Goal: Transaction & Acquisition: Purchase product/service

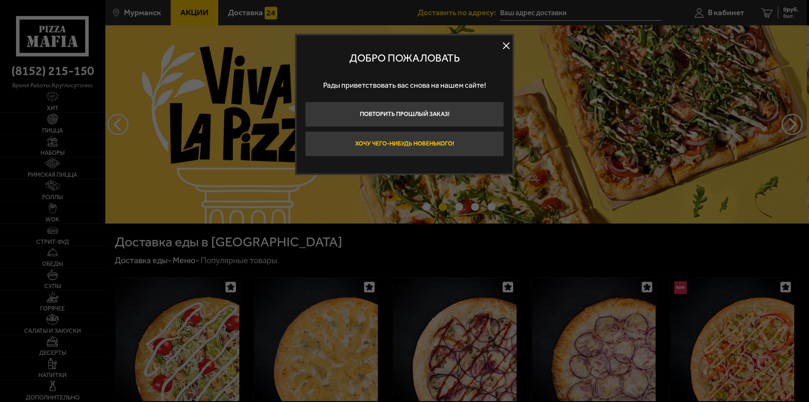
click at [447, 142] on button "Хочу чего-нибудь новенького!" at bounding box center [404, 143] width 199 height 25
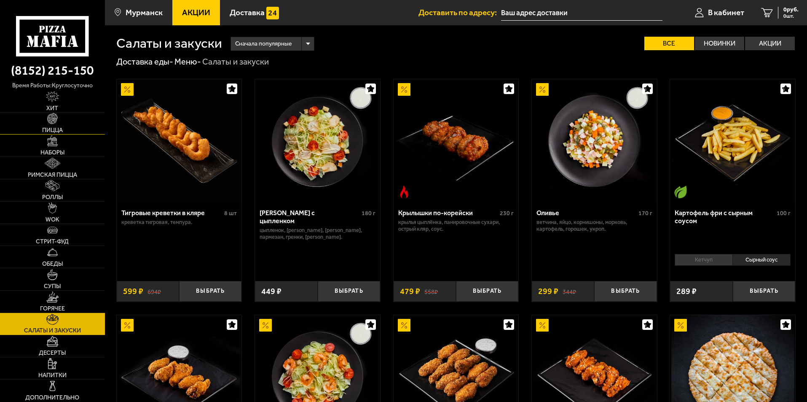
click at [73, 123] on link "Пицца" at bounding box center [52, 124] width 105 height 22
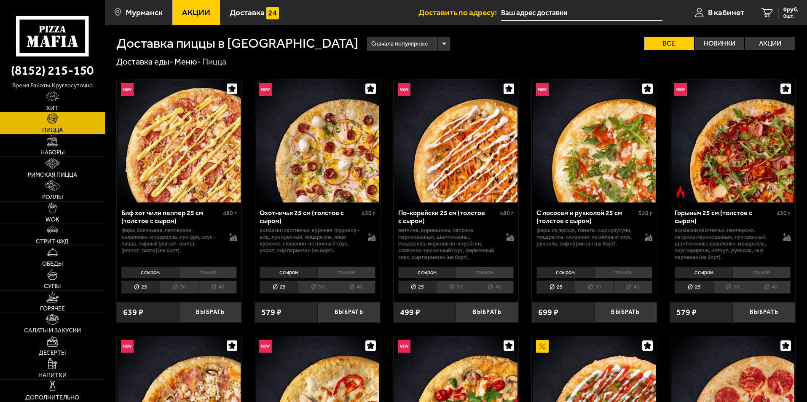
click at [56, 98] on img at bounding box center [52, 96] width 13 height 11
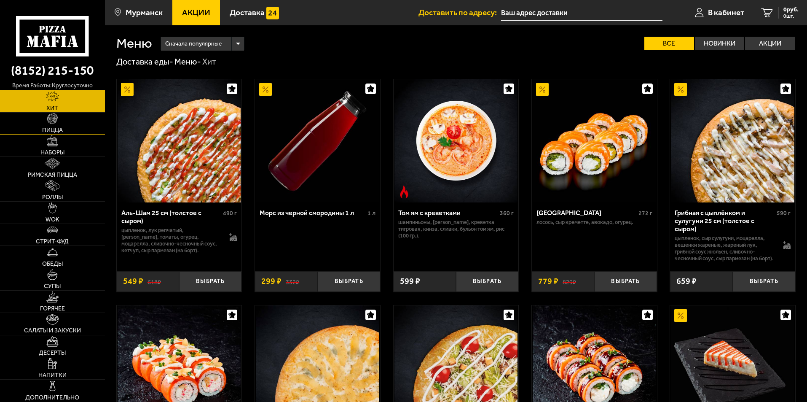
click at [61, 119] on link "Пицца" at bounding box center [52, 124] width 105 height 22
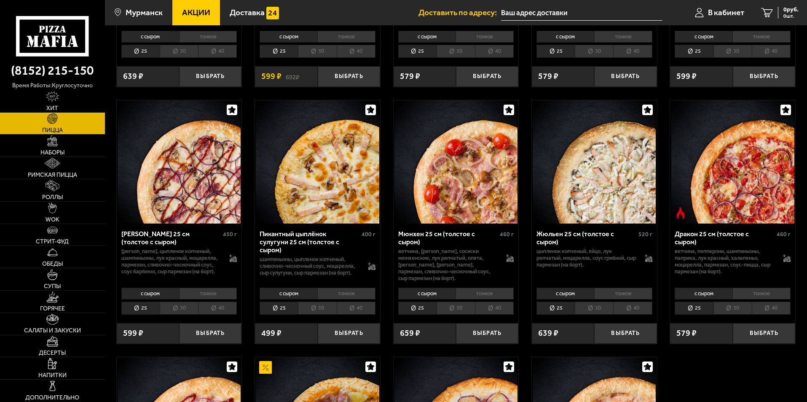
scroll to position [1264, 0]
click at [485, 296] on li "тонкое" at bounding box center [485, 293] width 58 height 12
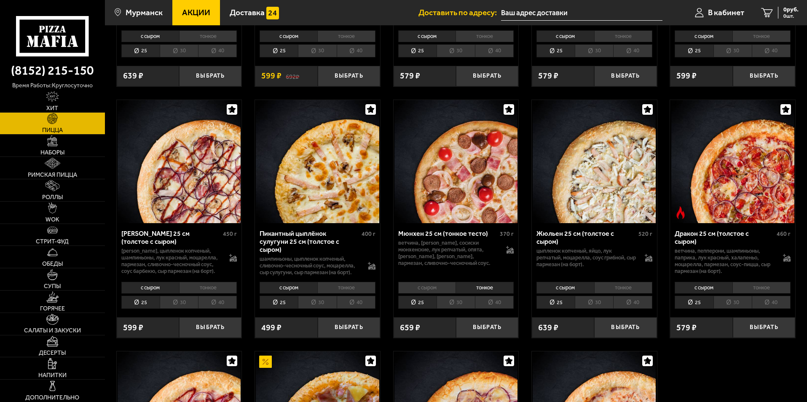
click at [467, 304] on li "30" at bounding box center [456, 301] width 38 height 13
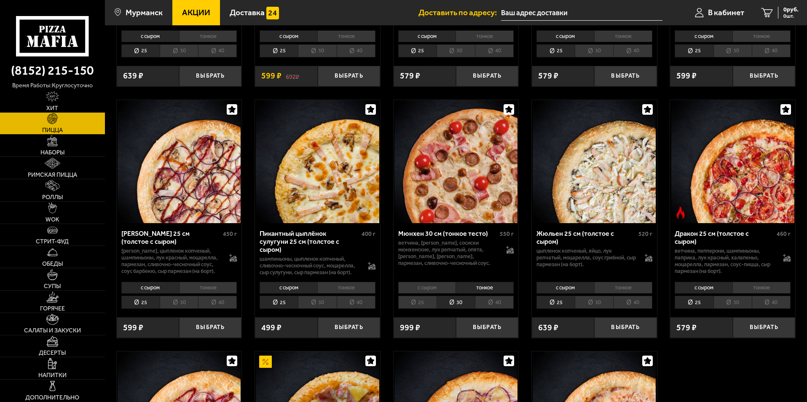
click at [491, 305] on li "40" at bounding box center [494, 301] width 39 height 13
click at [454, 304] on li "30" at bounding box center [456, 301] width 38 height 13
click at [495, 330] on button "Выбрать" at bounding box center [487, 327] width 62 height 21
click at [472, 329] on button "−" at bounding box center [466, 327] width 21 height 21
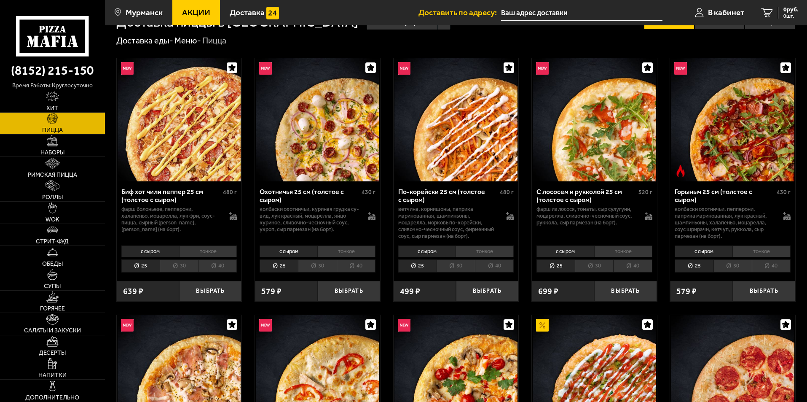
scroll to position [0, 0]
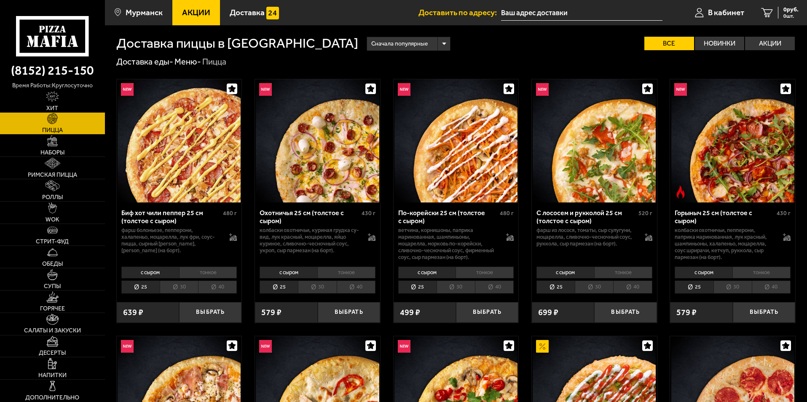
click at [741, 250] on p "колбаски Охотничьи, пепперони, паприка маринованная, лук красный, шампиньоны, х…" at bounding box center [725, 244] width 100 height 34
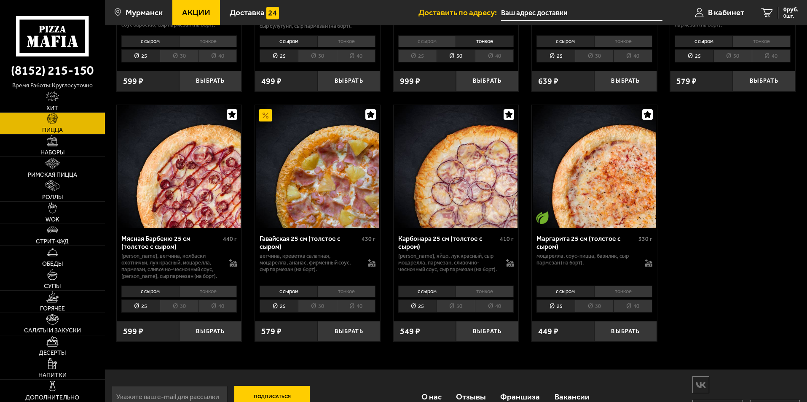
scroll to position [1517, 0]
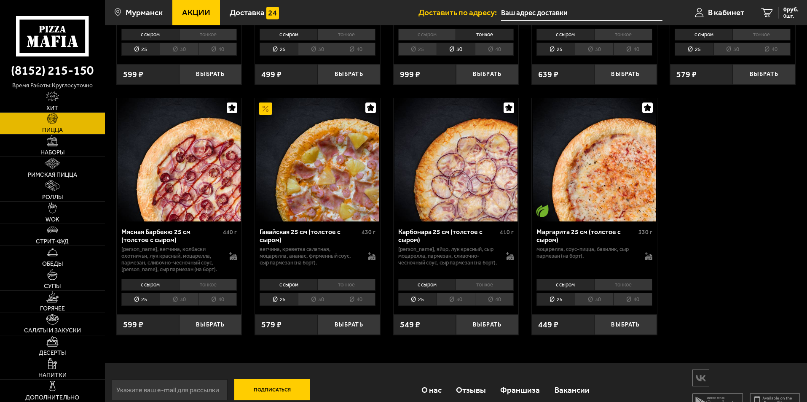
drag, startPoint x: 315, startPoint y: 227, endPoint x: 314, endPoint y: 255, distance: 28.2
click at [314, 255] on p "ветчина, креветка салатная, моцарелла, ананас, фирменный соус, сыр пармезан (на…" at bounding box center [310, 256] width 100 height 20
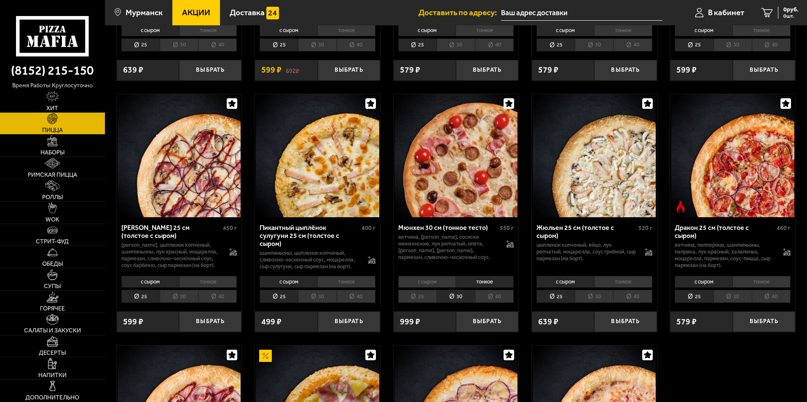
scroll to position [1284, 0]
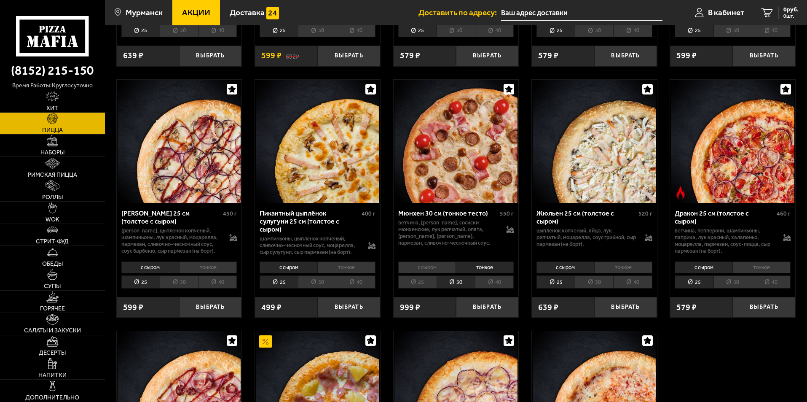
click at [494, 269] on li "тонкое" at bounding box center [485, 267] width 58 height 12
click at [464, 283] on li "30" at bounding box center [456, 281] width 38 height 13
click at [484, 309] on button "Выбрать" at bounding box center [487, 307] width 62 height 21
click at [779, 10] on span "849 руб." at bounding box center [788, 10] width 22 height 6
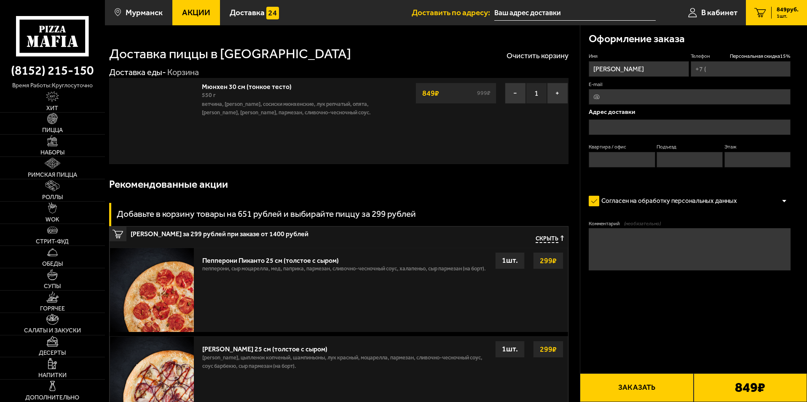
type input "[PHONE_NUMBER]"
type input "[STREET_ADDRESS][PERSON_NAME]"
type input "29"
type input "1"
type input "4"
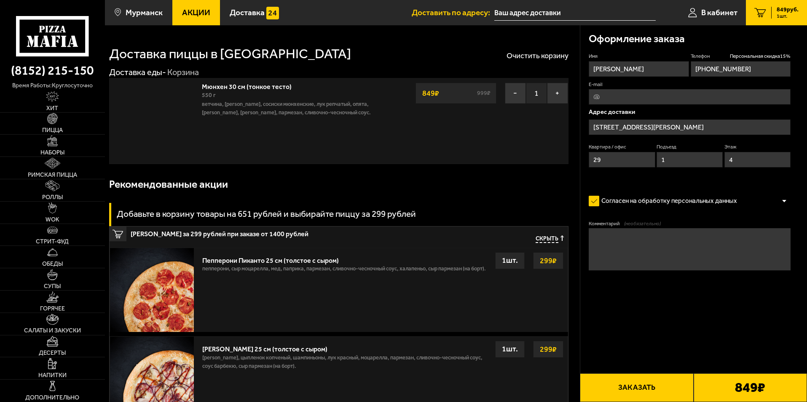
type input "[STREET_ADDRESS][PERSON_NAME]"
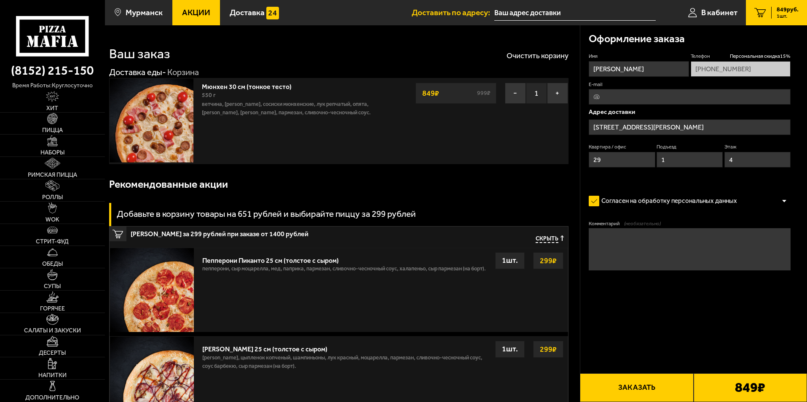
click at [665, 383] on button "Заказать" at bounding box center [636, 387] width 113 height 29
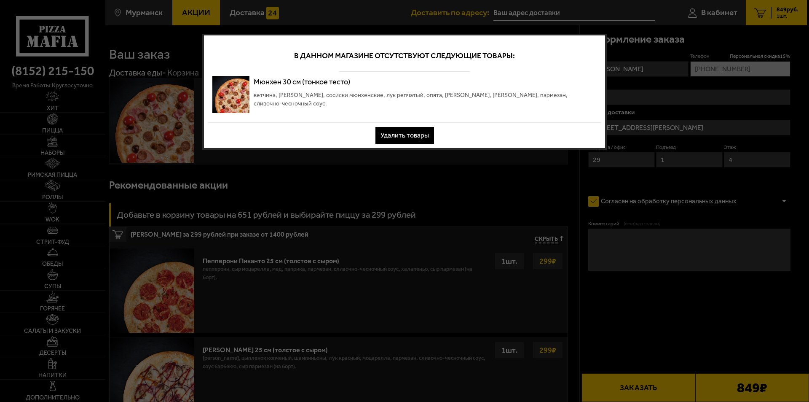
drag, startPoint x: 420, startPoint y: 133, endPoint x: 480, endPoint y: 126, distance: 60.3
click at [420, 134] on button "Удалить товары" at bounding box center [404, 135] width 59 height 17
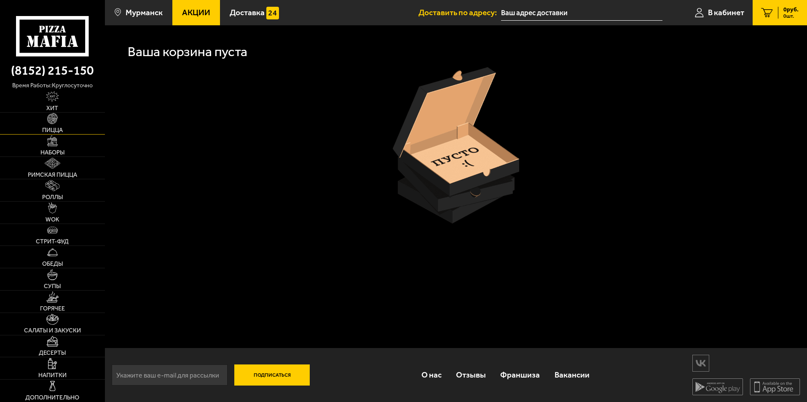
click at [50, 124] on link "Пицца" at bounding box center [52, 124] width 105 height 22
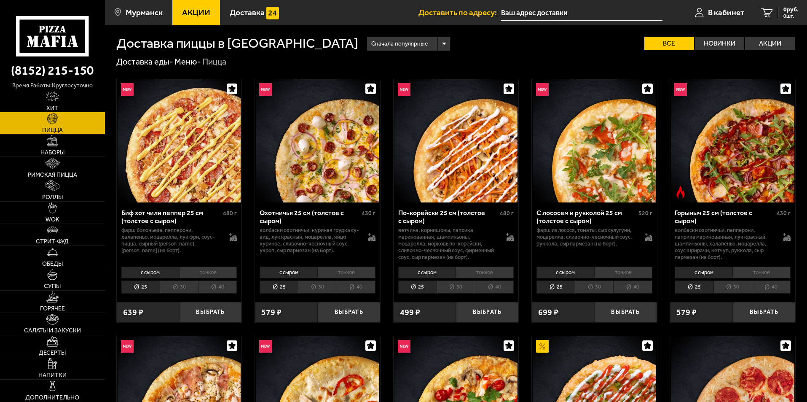
click at [61, 105] on link "Хит" at bounding box center [52, 101] width 105 height 22
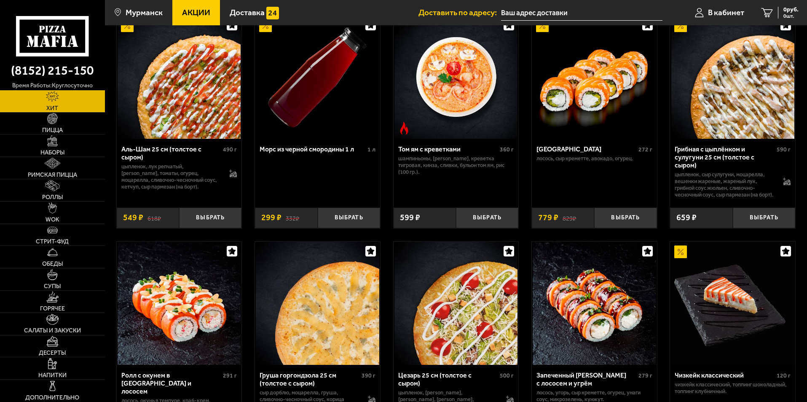
scroll to position [42, 0]
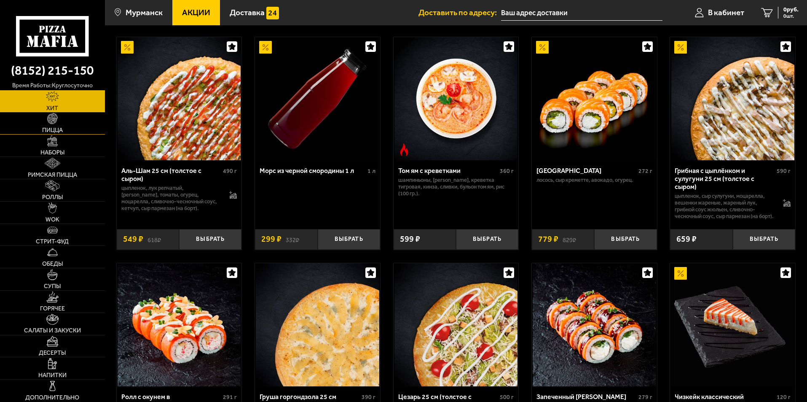
click at [63, 121] on link "Пицца" at bounding box center [52, 124] width 105 height 22
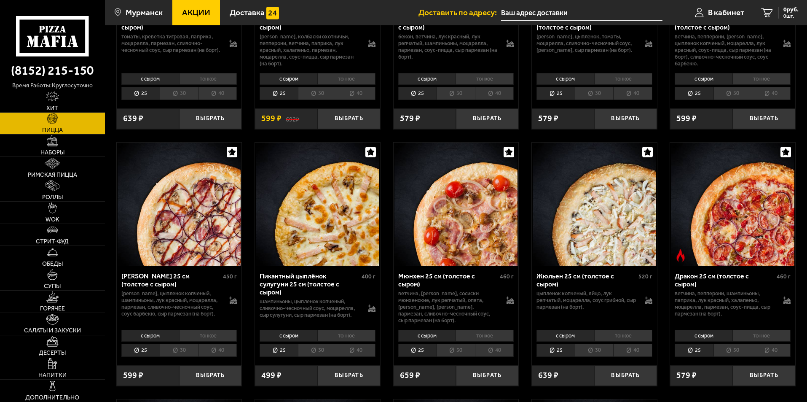
scroll to position [1222, 0]
click at [338, 338] on li "тонкое" at bounding box center [346, 335] width 58 height 12
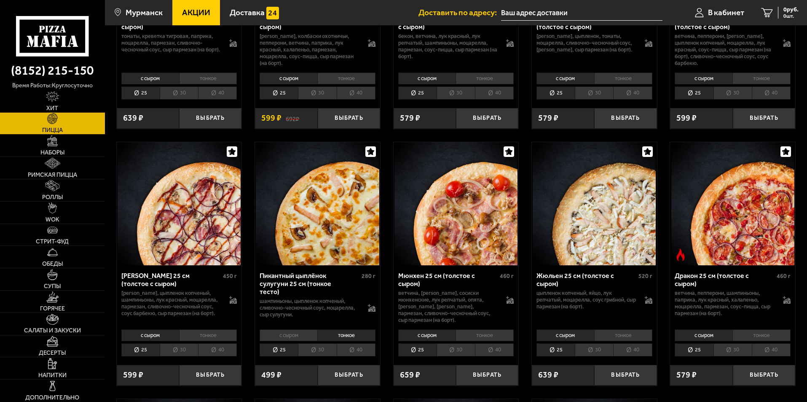
click at [325, 352] on li "30" at bounding box center [317, 349] width 38 height 13
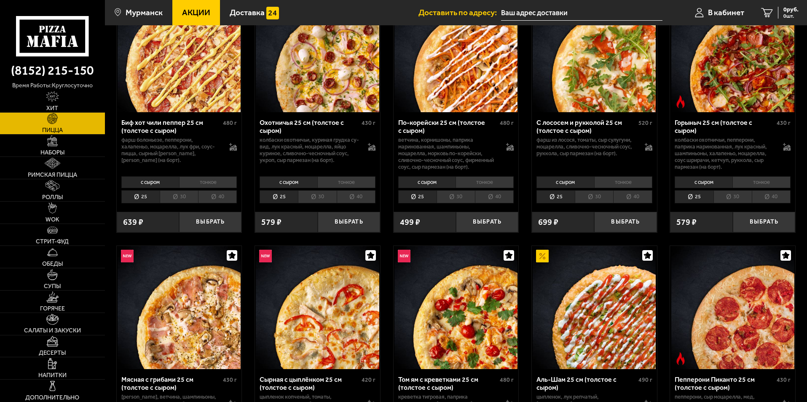
scroll to position [126, 0]
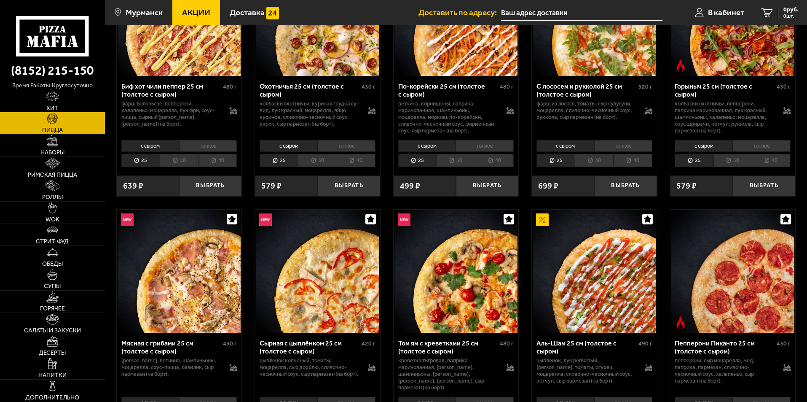
click at [72, 102] on link "Хит" at bounding box center [52, 101] width 105 height 22
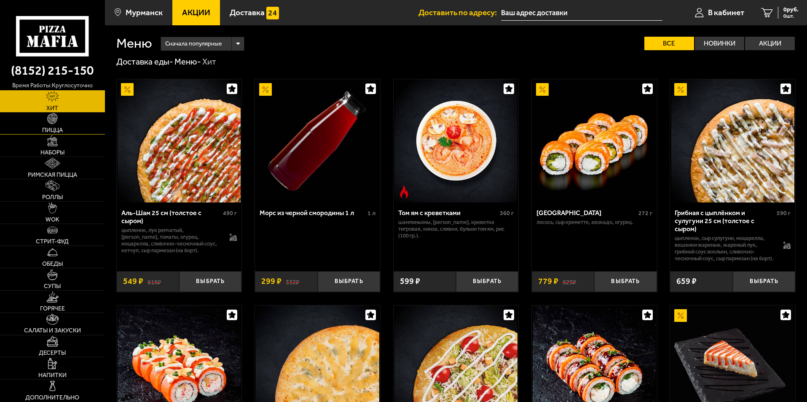
click at [69, 126] on link "Пицца" at bounding box center [52, 124] width 105 height 22
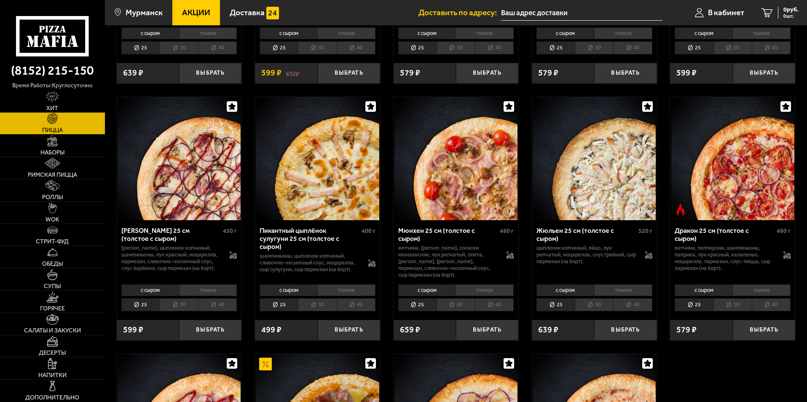
scroll to position [1306, 0]
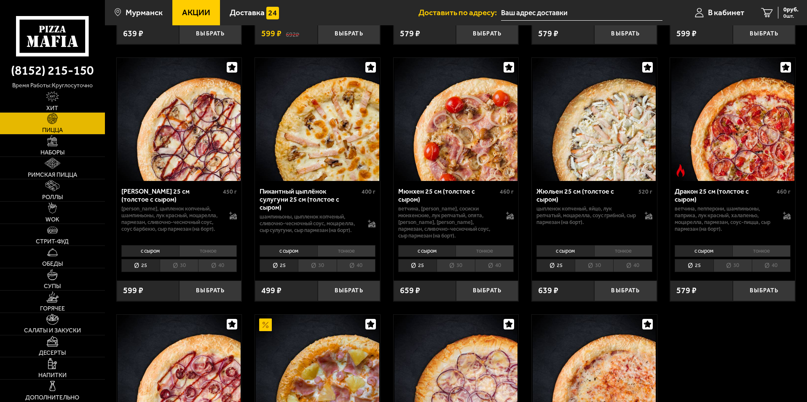
click at [340, 252] on li "тонкое" at bounding box center [346, 251] width 58 height 12
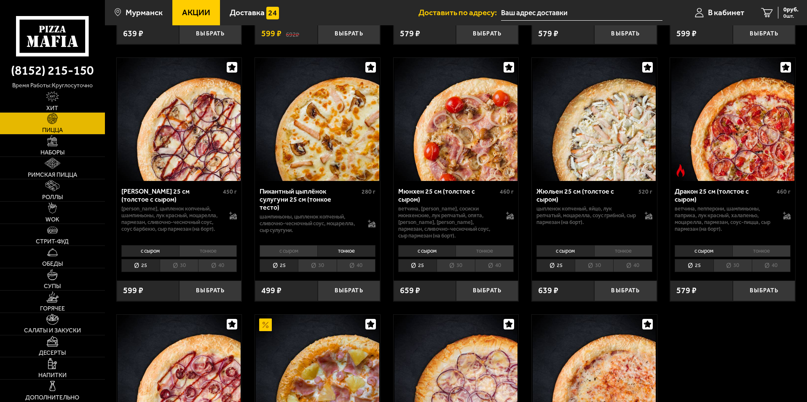
click at [319, 268] on li "30" at bounding box center [317, 265] width 38 height 13
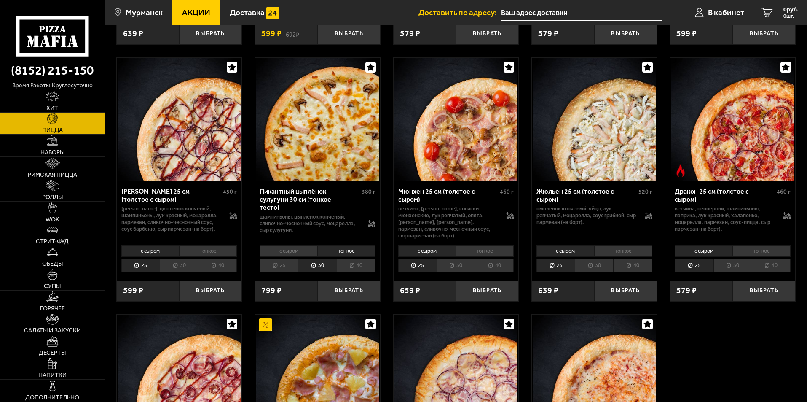
click at [348, 269] on li "40" at bounding box center [356, 265] width 39 height 13
click at [325, 268] on li "30" at bounding box center [317, 265] width 38 height 13
click at [356, 296] on button "Выбрать" at bounding box center [349, 290] width 62 height 21
click at [781, 12] on span "679 руб." at bounding box center [788, 10] width 22 height 6
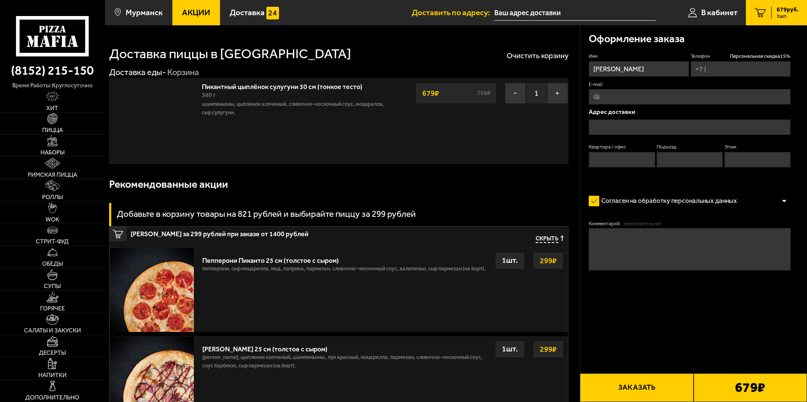
type input "[PHONE_NUMBER]"
type input "[STREET_ADDRESS][PERSON_NAME]"
type input "29"
type input "1"
type input "4"
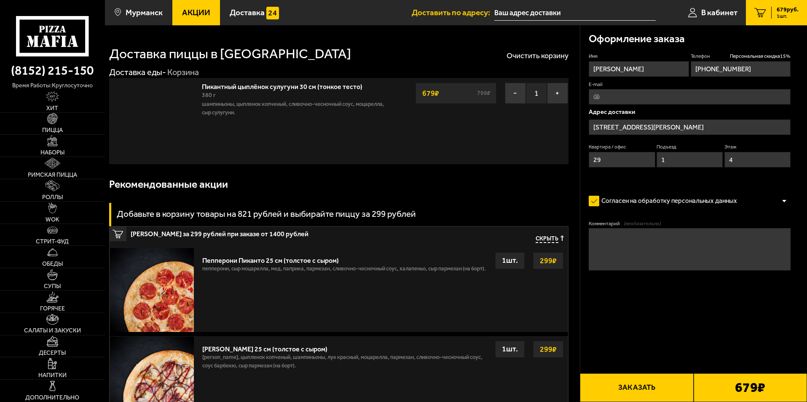
type input "[STREET_ADDRESS][PERSON_NAME]"
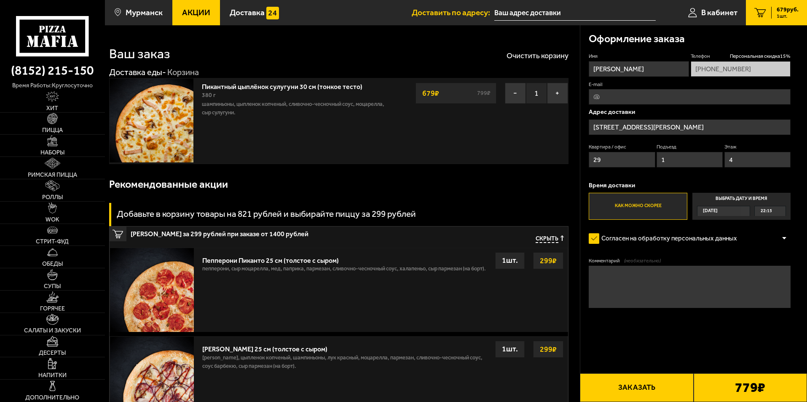
click at [654, 382] on button "Заказать" at bounding box center [636, 387] width 113 height 29
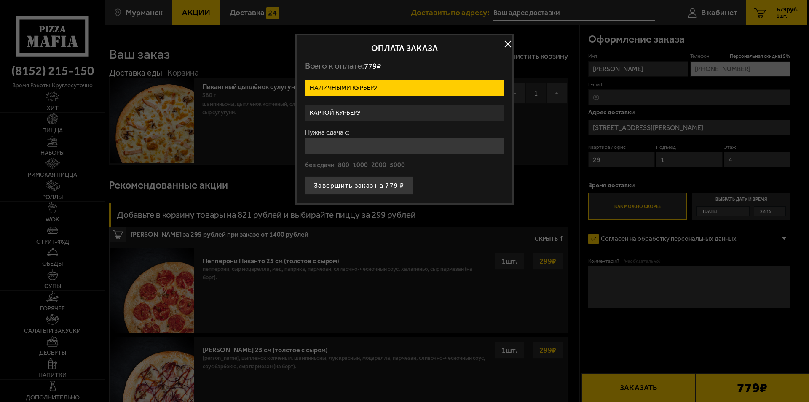
click at [365, 108] on label "Картой курьеру" at bounding box center [404, 113] width 199 height 16
click at [0, 0] on input "Картой курьеру" at bounding box center [0, 0] width 0 height 0
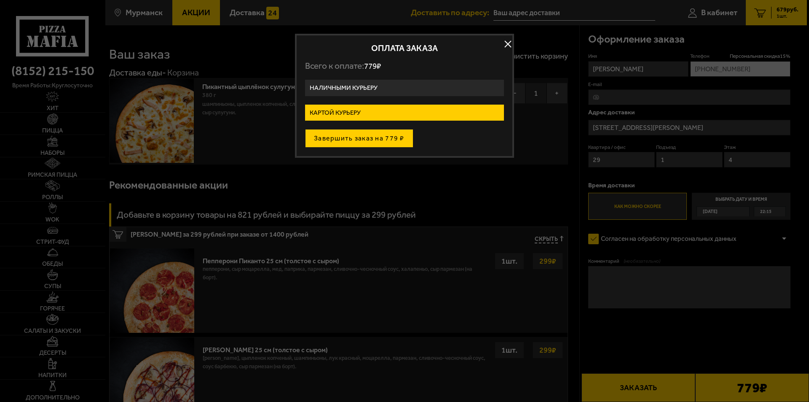
click at [385, 137] on button "Завершить заказ на 779 ₽" at bounding box center [359, 138] width 108 height 19
